Goal: Task Accomplishment & Management: Manage account settings

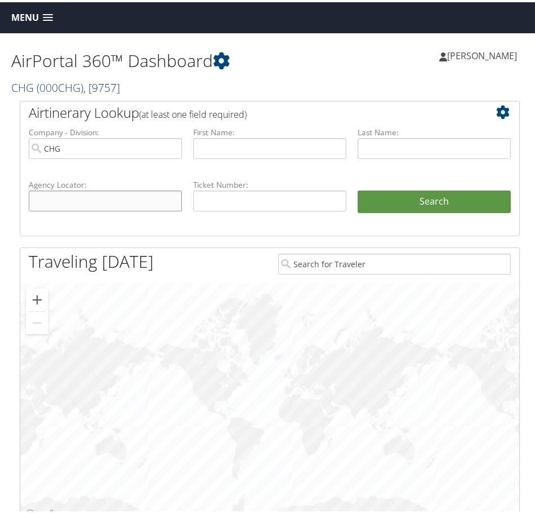
click at [122, 200] on input "text" at bounding box center [105, 198] width 153 height 21
paste input "AFMJEP"
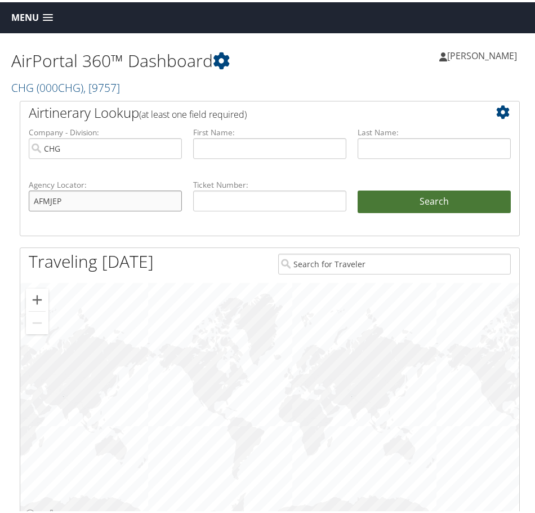
type input "AFMJEP"
click at [405, 198] on button "Search" at bounding box center [434, 199] width 153 height 23
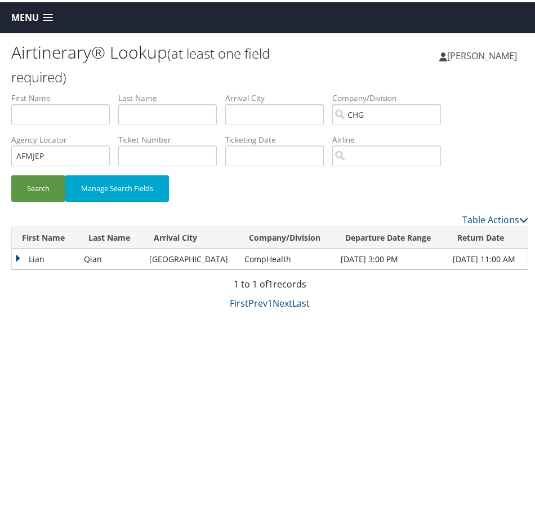
click at [13, 254] on td "Lian" at bounding box center [45, 257] width 67 height 20
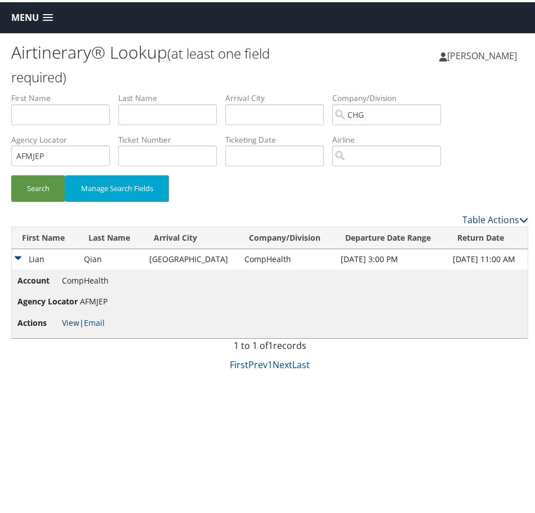
click at [66, 322] on link "View" at bounding box center [70, 320] width 17 height 11
click at [481, 259] on td "Nov 1, 2025 11:00 AM" at bounding box center [488, 257] width 81 height 20
click at [19, 259] on td "Lian" at bounding box center [45, 257] width 67 height 20
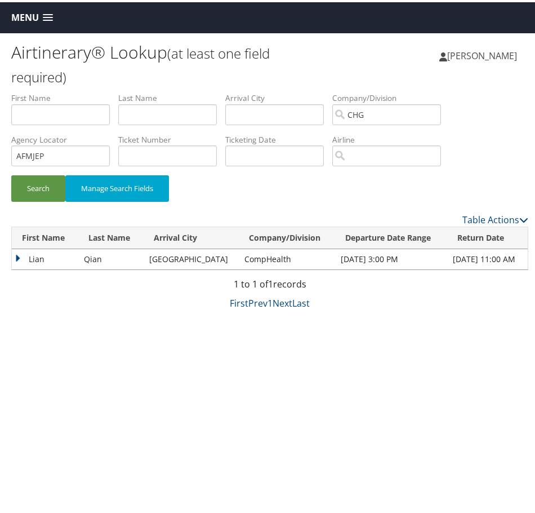
click at [508, 256] on td "Nov 1, 2025 11:00 AM" at bounding box center [488, 257] width 81 height 20
click at [172, 255] on td "Jacksonville" at bounding box center [191, 257] width 95 height 20
click at [19, 256] on td "Lian" at bounding box center [45, 257] width 67 height 20
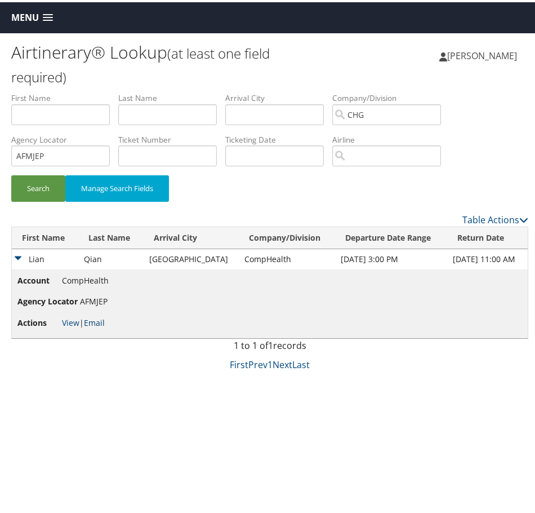
click at [93, 322] on link "Email" at bounding box center [94, 320] width 21 height 11
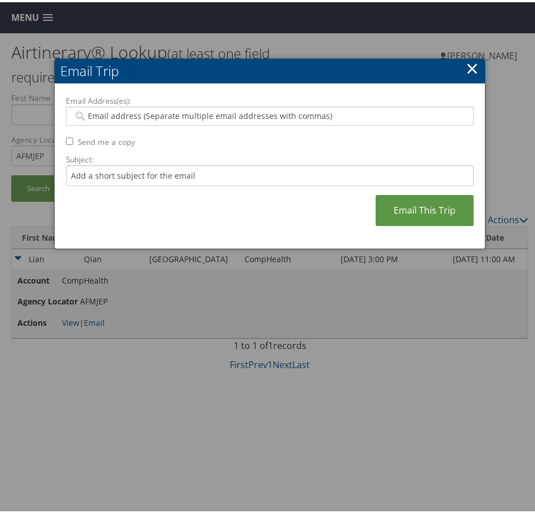
click at [170, 114] on input "Email Address(es):" at bounding box center [267, 113] width 389 height 11
type input "tanya.wesley"
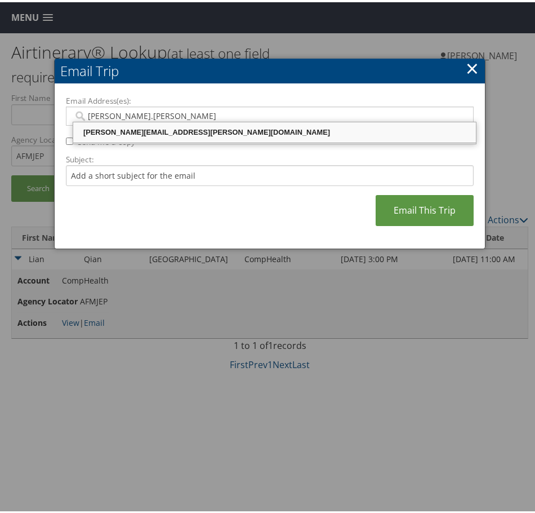
click at [199, 132] on div "TANYA.WESLEY@CHGHEALTHCARE.COM" at bounding box center [275, 130] width 400 height 11
type input "TANYA.WESLEY@CHGHEALTHCARE.COM"
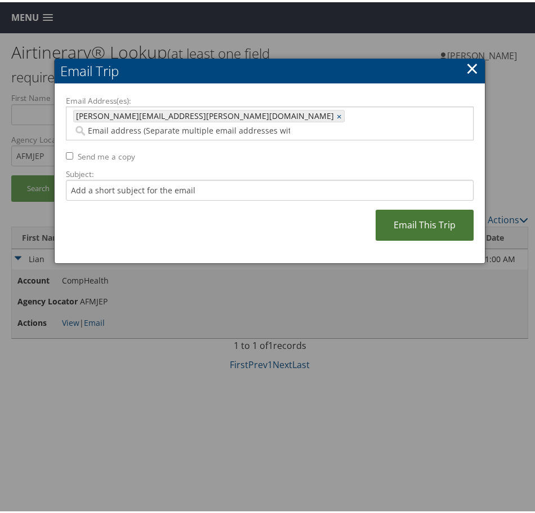
click at [413, 214] on link "Email This Trip" at bounding box center [425, 222] width 98 height 31
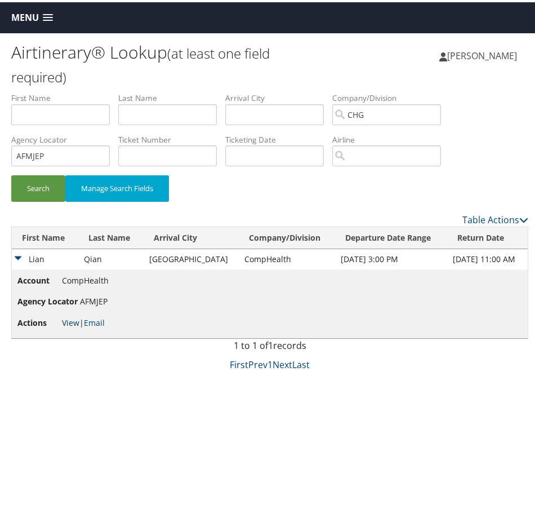
click at [78, 322] on link "View" at bounding box center [70, 320] width 17 height 11
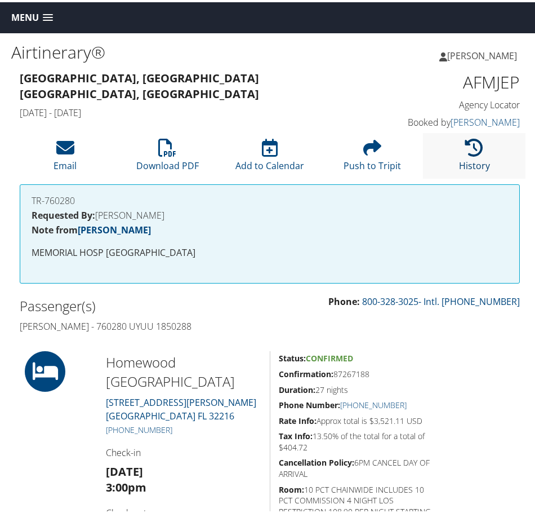
click at [473, 161] on link "History" at bounding box center [474, 156] width 31 height 27
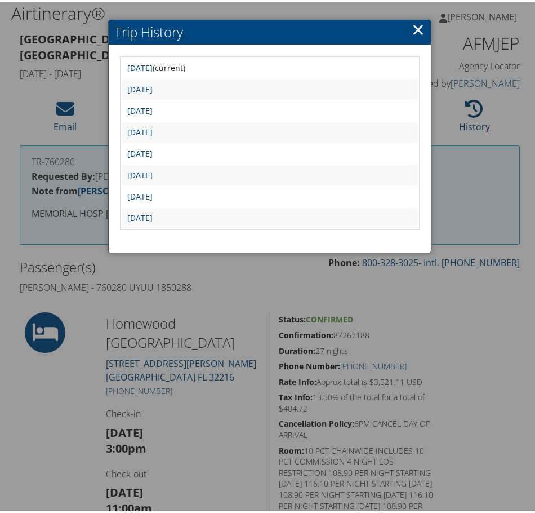
scroll to position [56, 0]
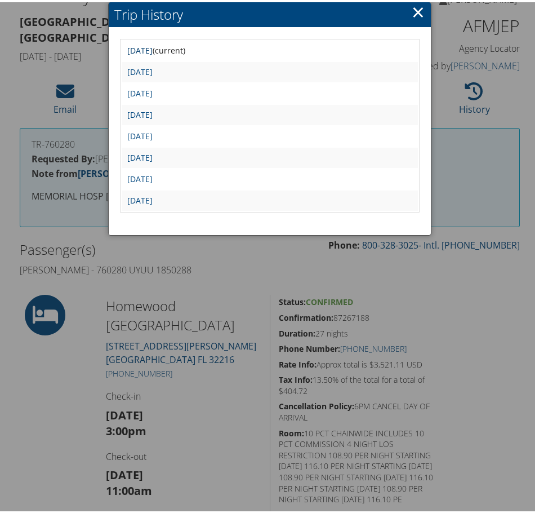
click at [153, 46] on link "Thu Oct 9 15:28:07 MDT 2025" at bounding box center [139, 48] width 25 height 11
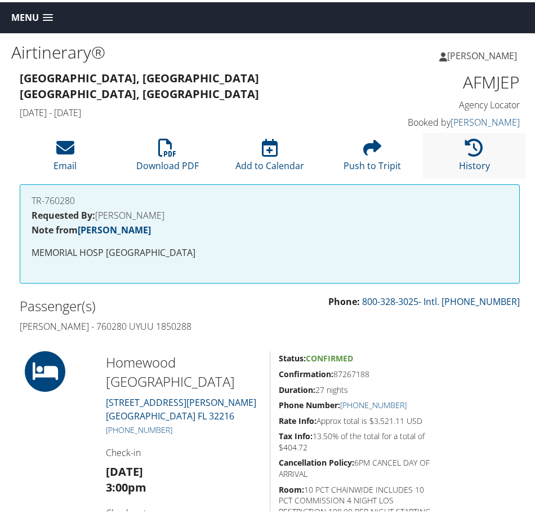
click at [444, 160] on li "History" at bounding box center [474, 154] width 103 height 46
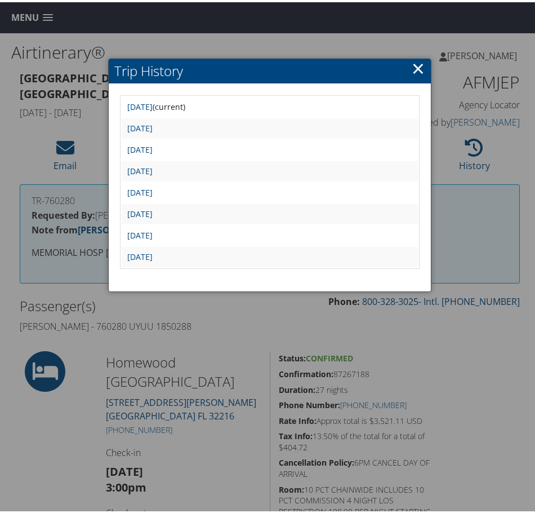
click at [408, 69] on h2 "Trip History" at bounding box center [270, 68] width 323 height 25
click at [412, 68] on link "×" at bounding box center [418, 66] width 13 height 23
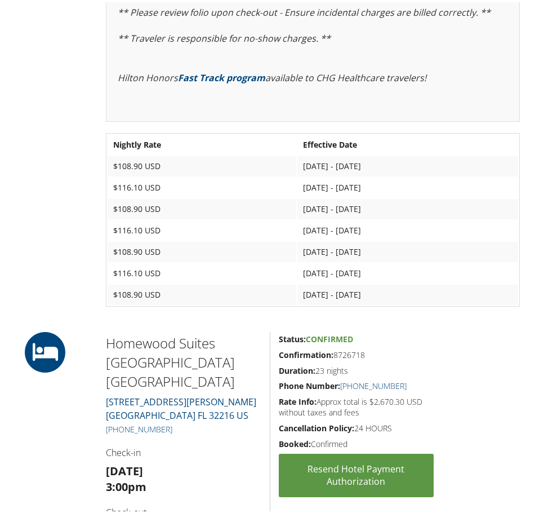
scroll to position [559, 0]
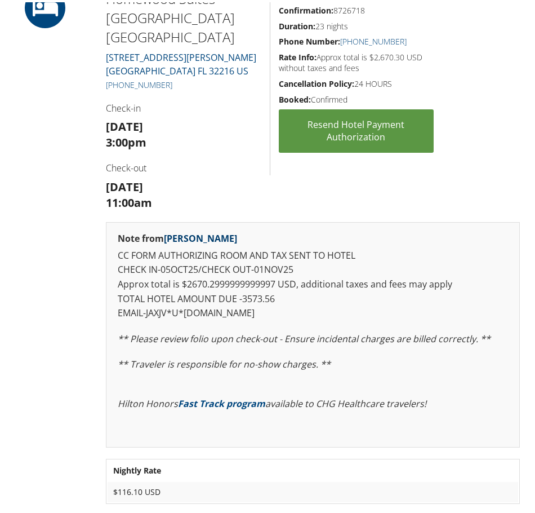
scroll to position [958, 0]
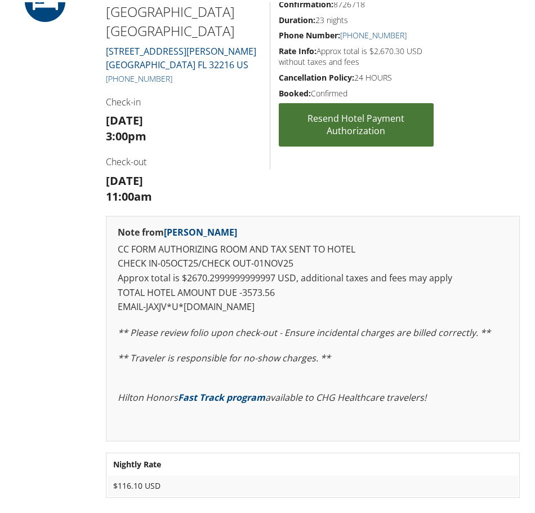
click at [339, 141] on link "Resend Hotel Payment Authorization" at bounding box center [356, 122] width 155 height 43
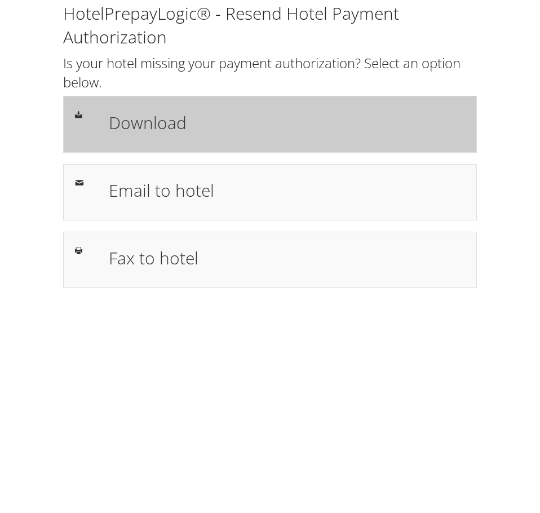
click at [205, 139] on div "Download" at bounding box center [287, 124] width 374 height 33
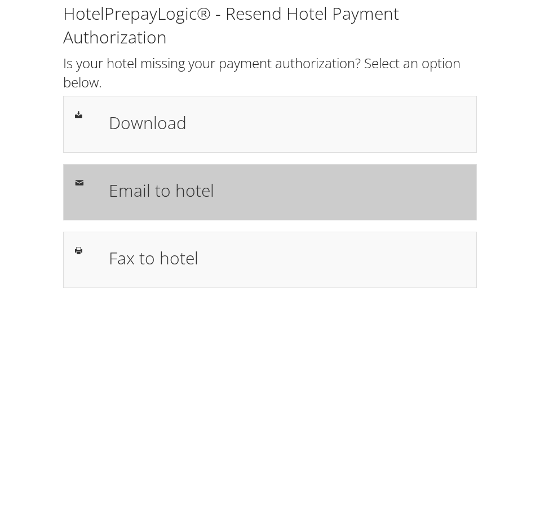
click at [191, 210] on div "Email to hotel" at bounding box center [270, 192] width 414 height 56
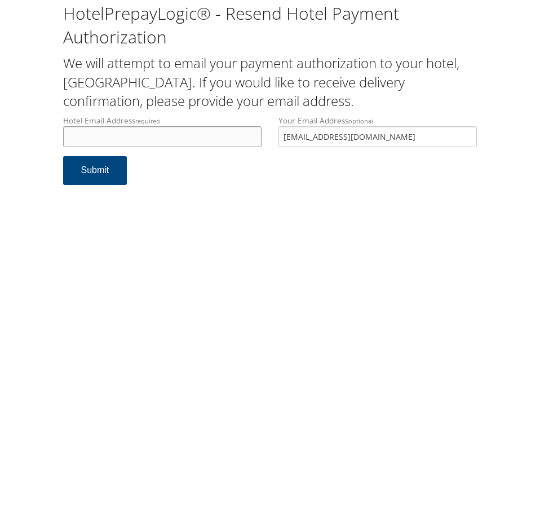
click at [199, 139] on input "Hotel Email Address required" at bounding box center [162, 136] width 198 height 21
type input "[PERSON_NAME][EMAIL_ADDRESS][PERSON_NAME][DOMAIN_NAME]"
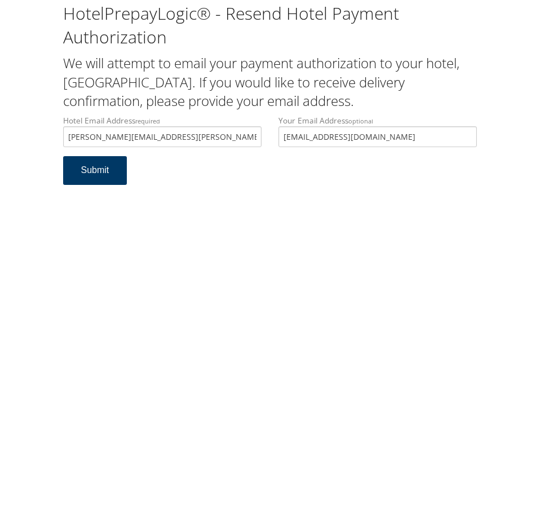
click at [107, 175] on button "Submit" at bounding box center [95, 170] width 64 height 29
